Goal: Task Accomplishment & Management: Complete application form

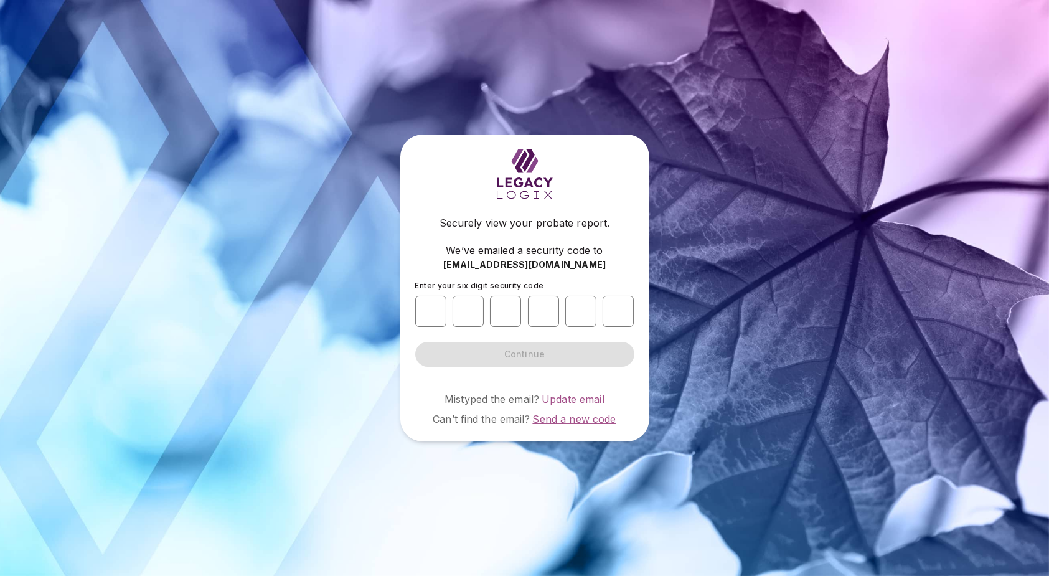
click at [570, 421] on span "Send a new code" at bounding box center [573, 419] width 83 height 12
click at [424, 314] on input "number" at bounding box center [430, 311] width 31 height 31
type input "*"
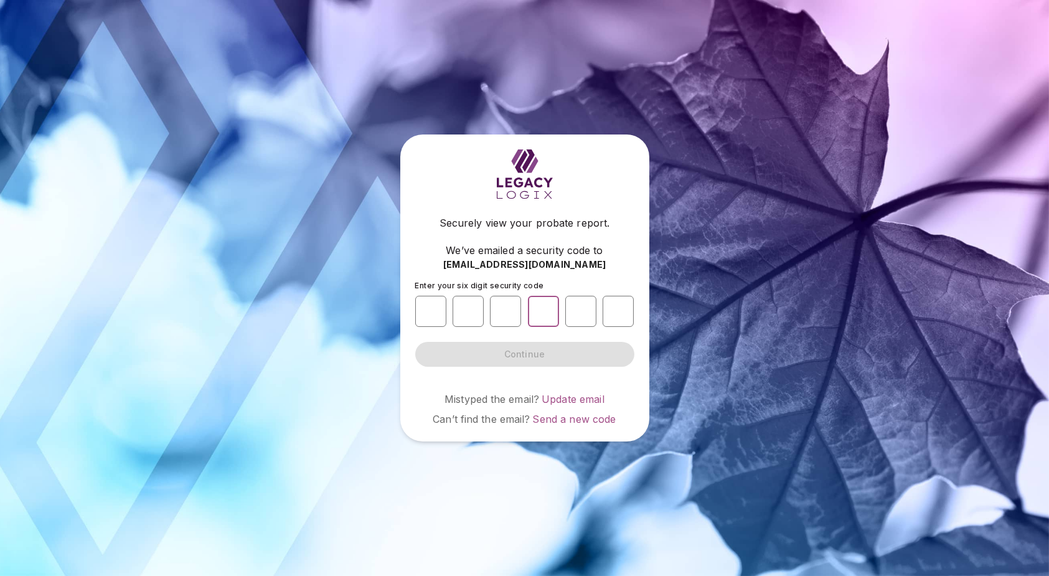
type input "*"
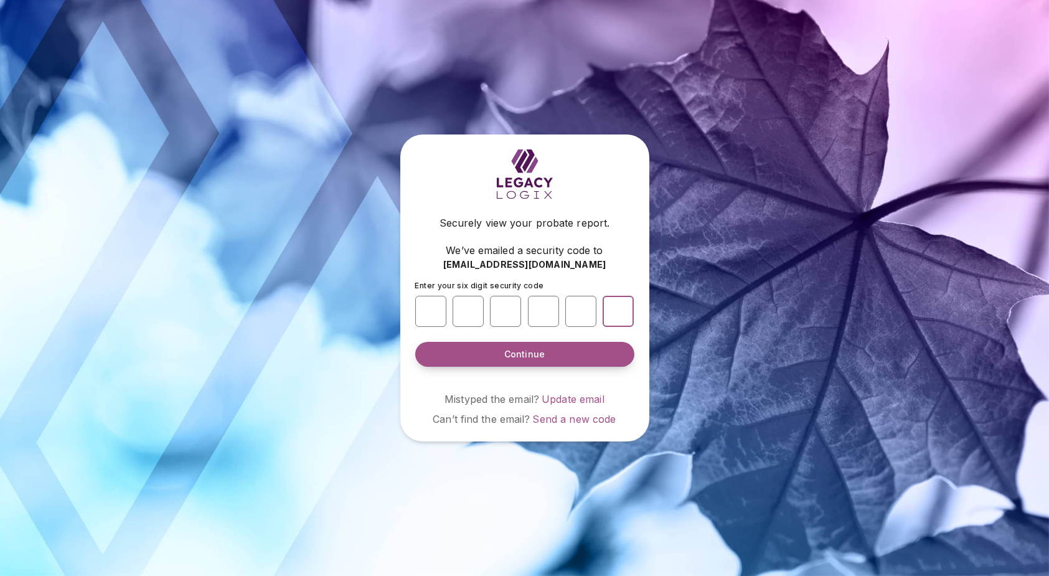
type input "*"
click at [520, 356] on span "Continue" at bounding box center [524, 354] width 40 height 12
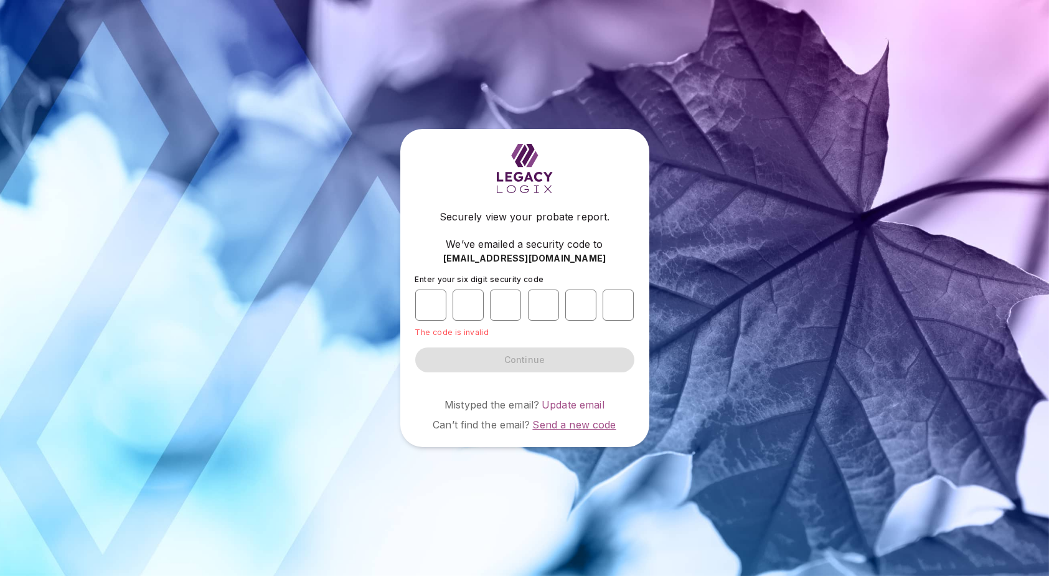
click at [586, 426] on span "Send a new code" at bounding box center [573, 424] width 83 height 12
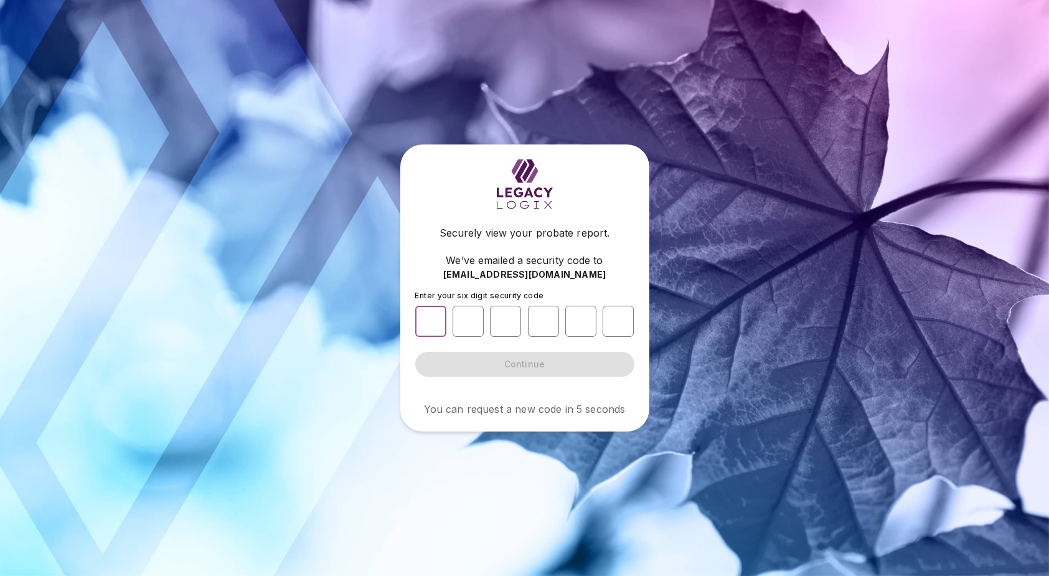
click at [429, 318] on input "number" at bounding box center [430, 321] width 31 height 31
type input "*"
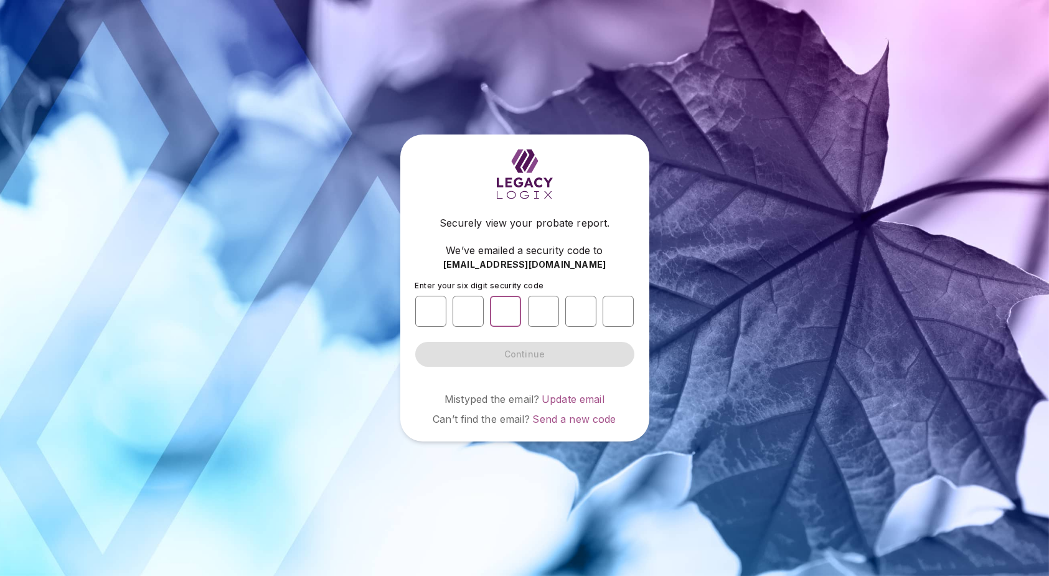
type input "*"
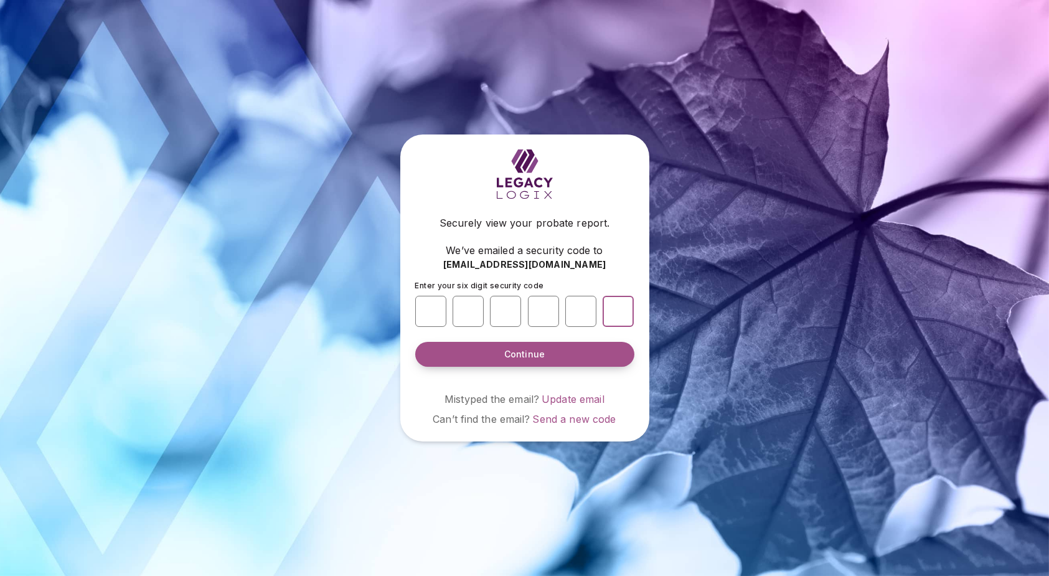
type input "*"
click at [516, 352] on span "Continue" at bounding box center [524, 354] width 40 height 12
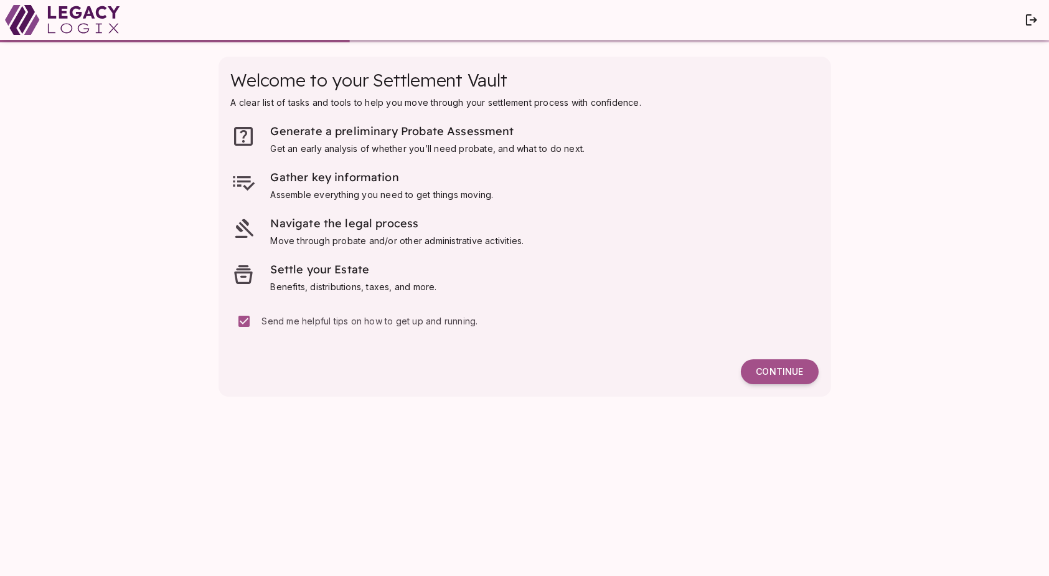
click at [795, 372] on span "Continue" at bounding box center [779, 371] width 47 height 11
